Goal: Task Accomplishment & Management: Manage account settings

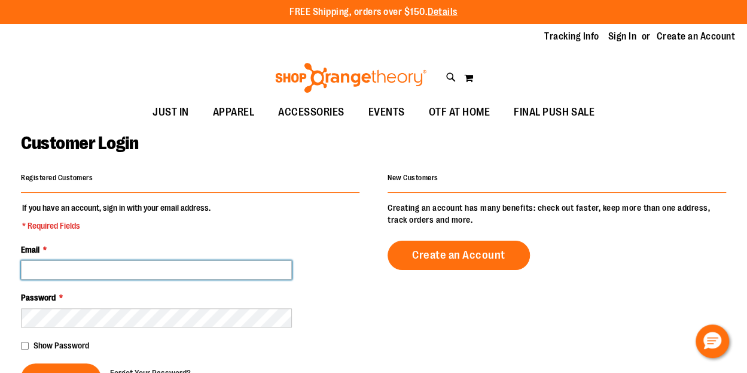
click at [167, 269] on input "Email *" at bounding box center [156, 269] width 271 height 19
type input "**********"
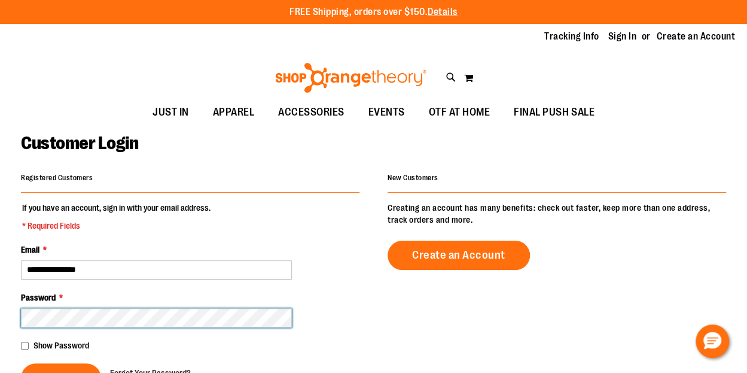
click at [21, 363] on button "Sign In" at bounding box center [61, 377] width 80 height 29
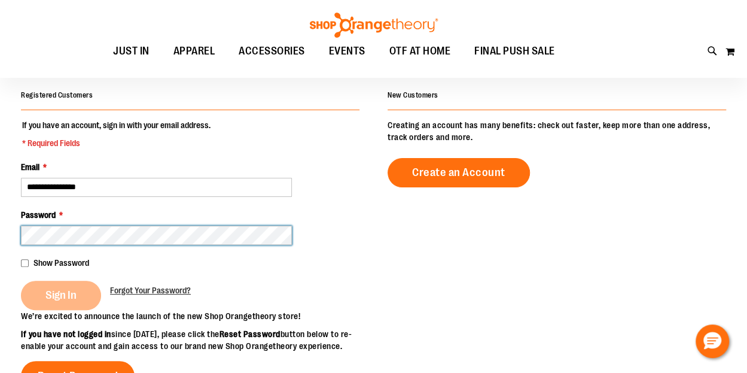
scroll to position [83, 0]
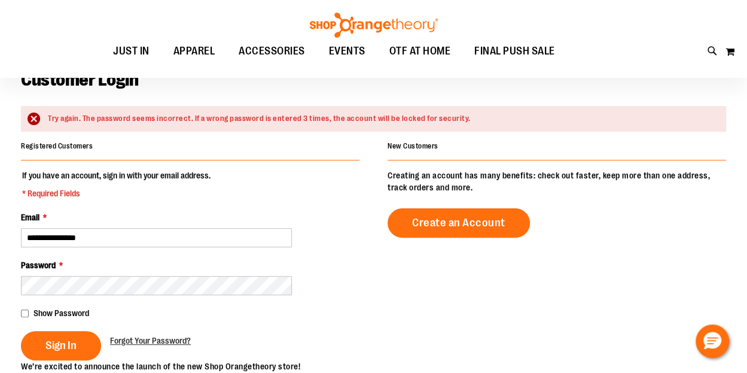
scroll to position [71, 0]
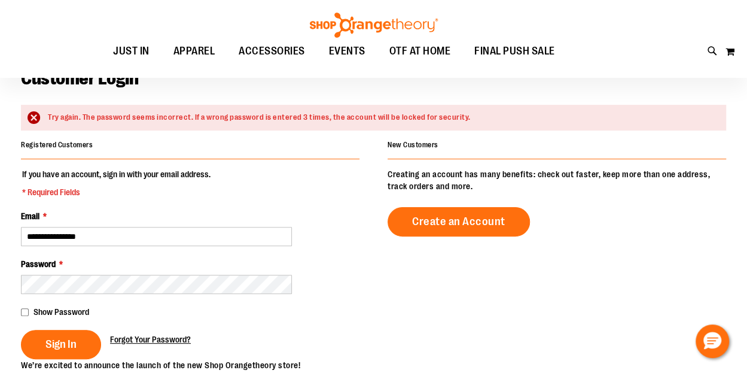
click at [162, 340] on span "Forgot Your Password?" at bounding box center [150, 339] width 81 height 10
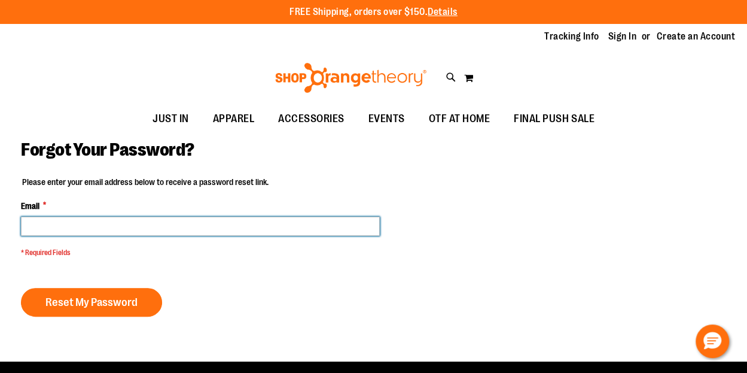
click at [117, 227] on input "Email *" at bounding box center [200, 226] width 359 height 19
type input "**********"
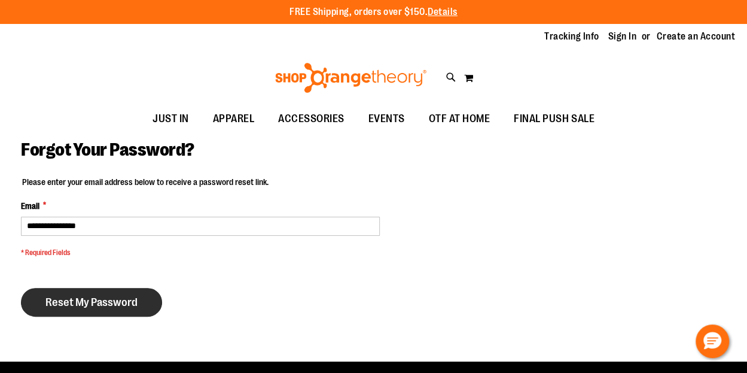
click at [100, 292] on button "Reset My Password" at bounding box center [91, 302] width 141 height 29
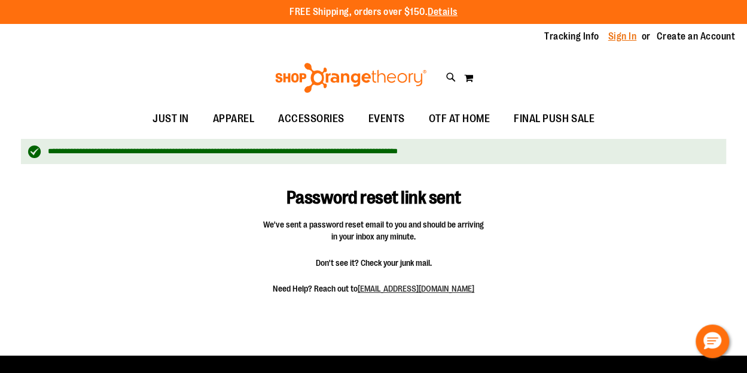
click at [615, 39] on link "Sign In" at bounding box center [622, 36] width 29 height 13
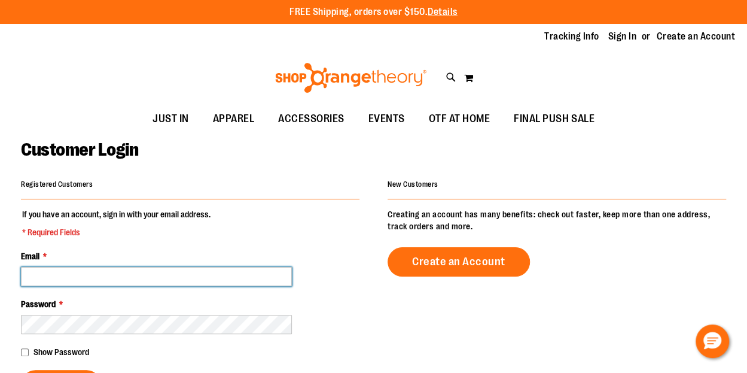
click at [239, 269] on input "Email *" at bounding box center [156, 276] width 271 height 19
click at [233, 273] on input "Email *" at bounding box center [156, 276] width 271 height 19
type input "**********"
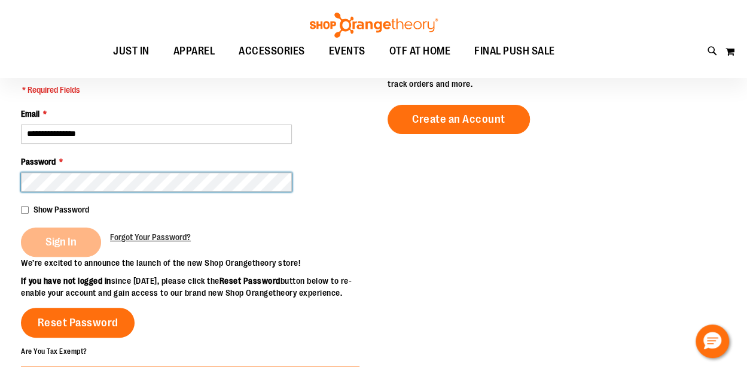
scroll to position [145, 0]
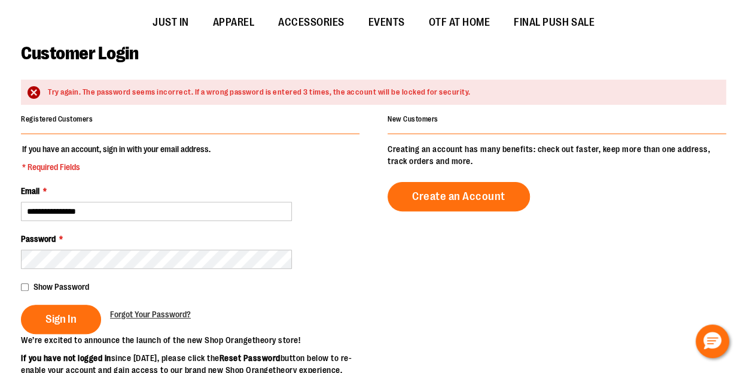
scroll to position [98, 0]
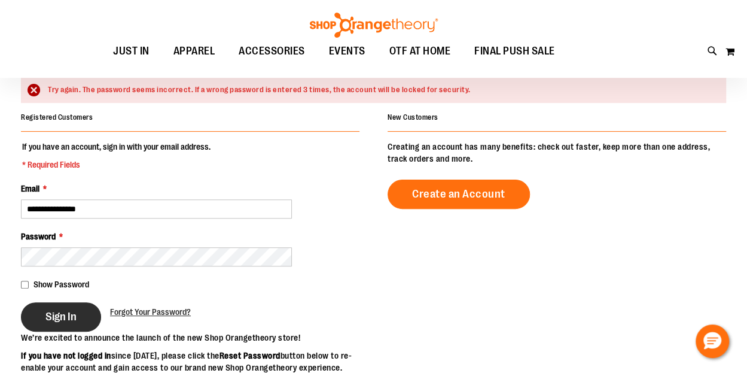
click at [70, 318] on span "Sign In" at bounding box center [60, 316] width 31 height 13
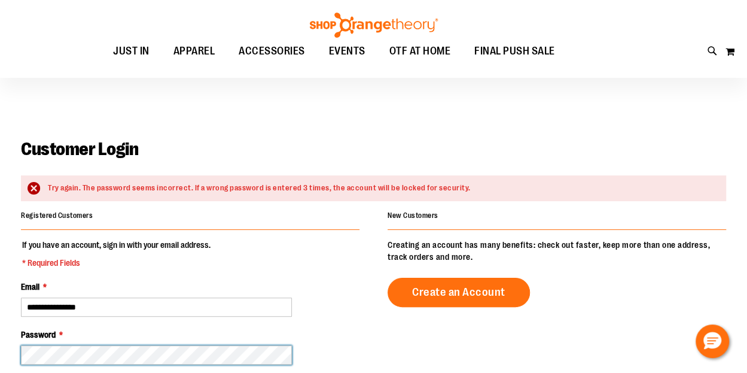
scroll to position [86, 0]
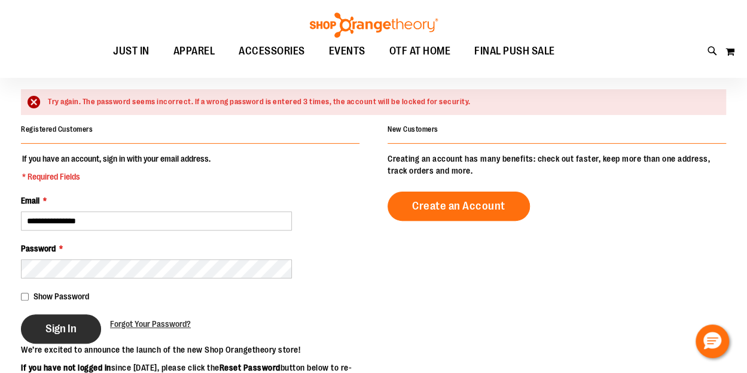
click at [63, 331] on span "Sign In" at bounding box center [60, 328] width 31 height 13
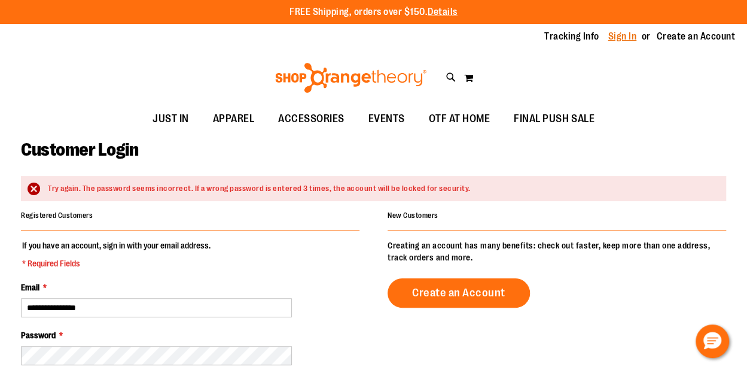
click at [627, 38] on link "Sign In" at bounding box center [622, 36] width 29 height 13
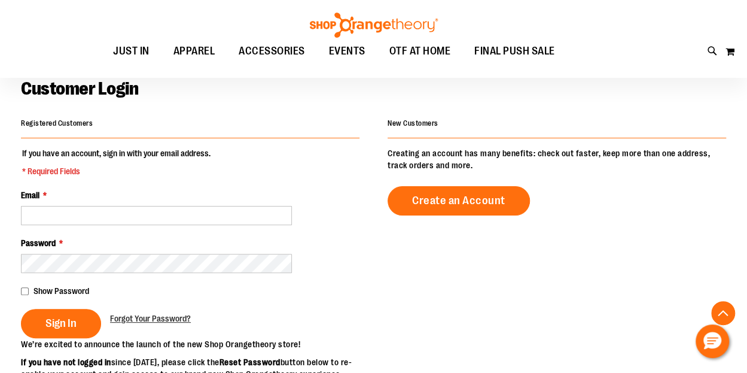
scroll to position [57, 0]
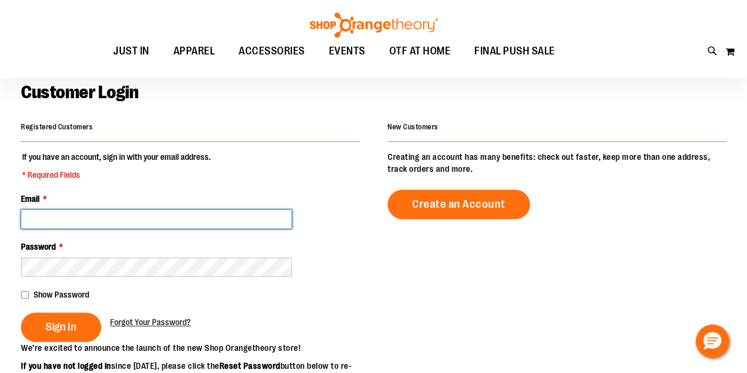
click at [135, 216] on input "Email *" at bounding box center [156, 218] width 271 height 19
type input "*"
type input "**********"
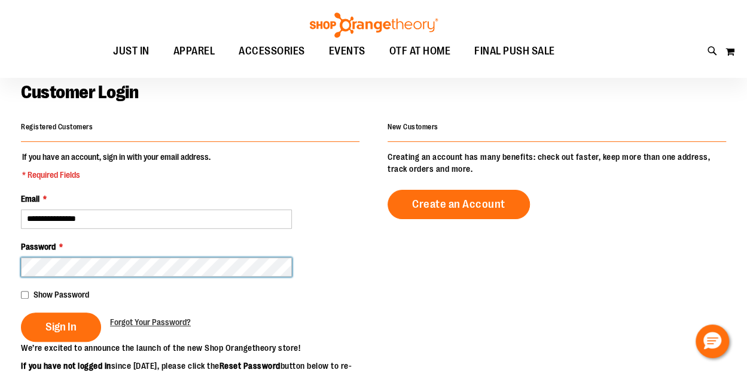
click at [21, 312] on button "Sign In" at bounding box center [61, 326] width 80 height 29
